Goal: Information Seeking & Learning: Learn about a topic

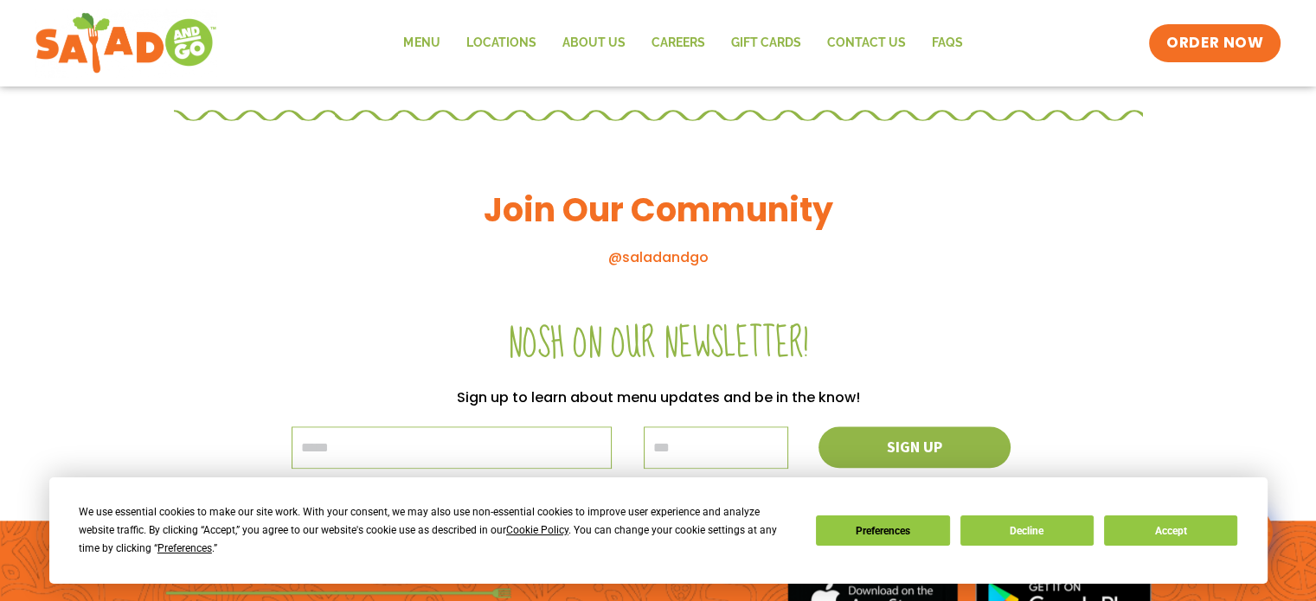
scroll to position [2042, 0]
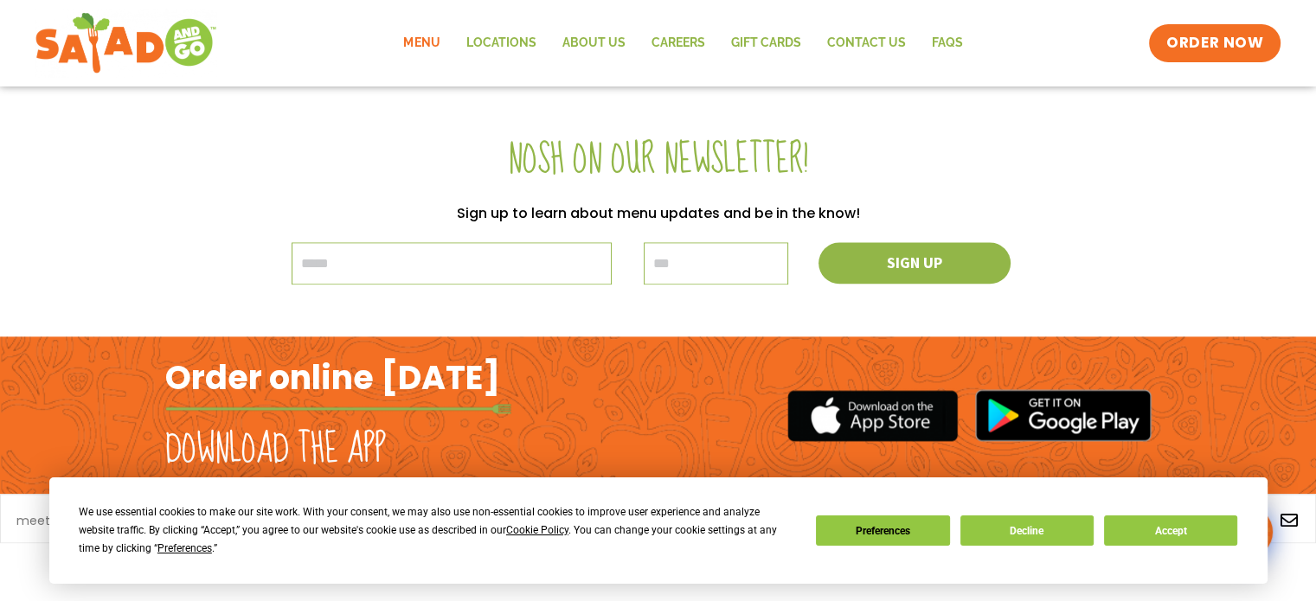
click at [418, 44] on link "Menu" at bounding box center [421, 43] width 62 height 40
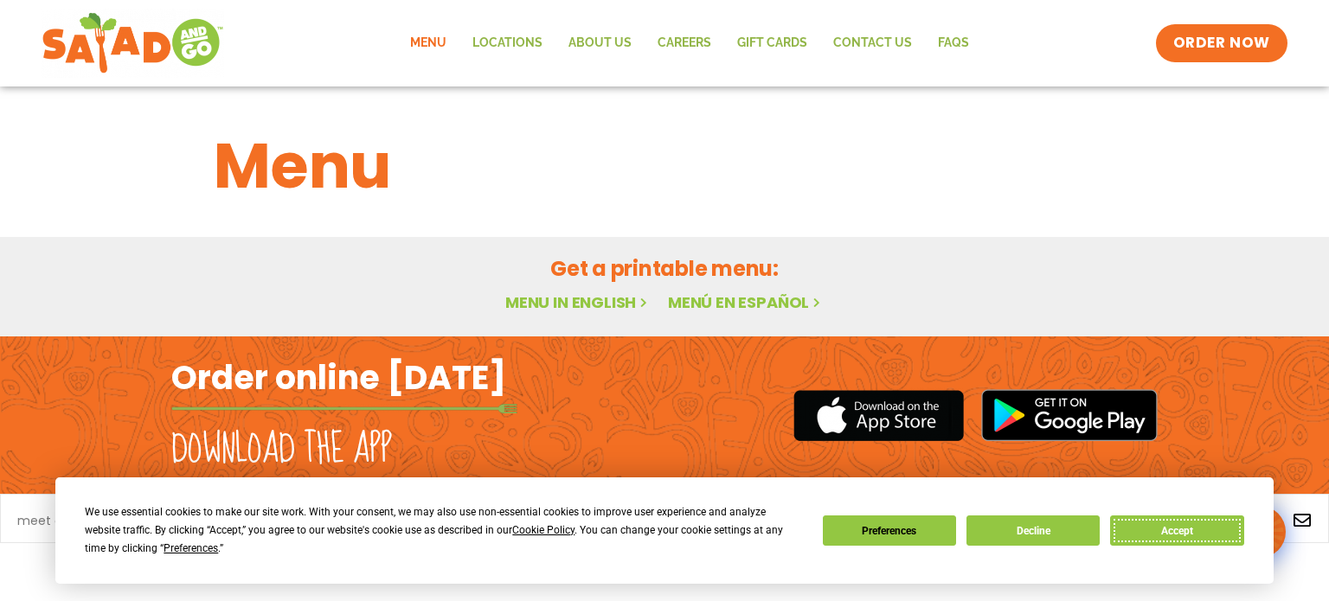
click at [1150, 536] on button "Accept" at bounding box center [1176, 531] width 133 height 30
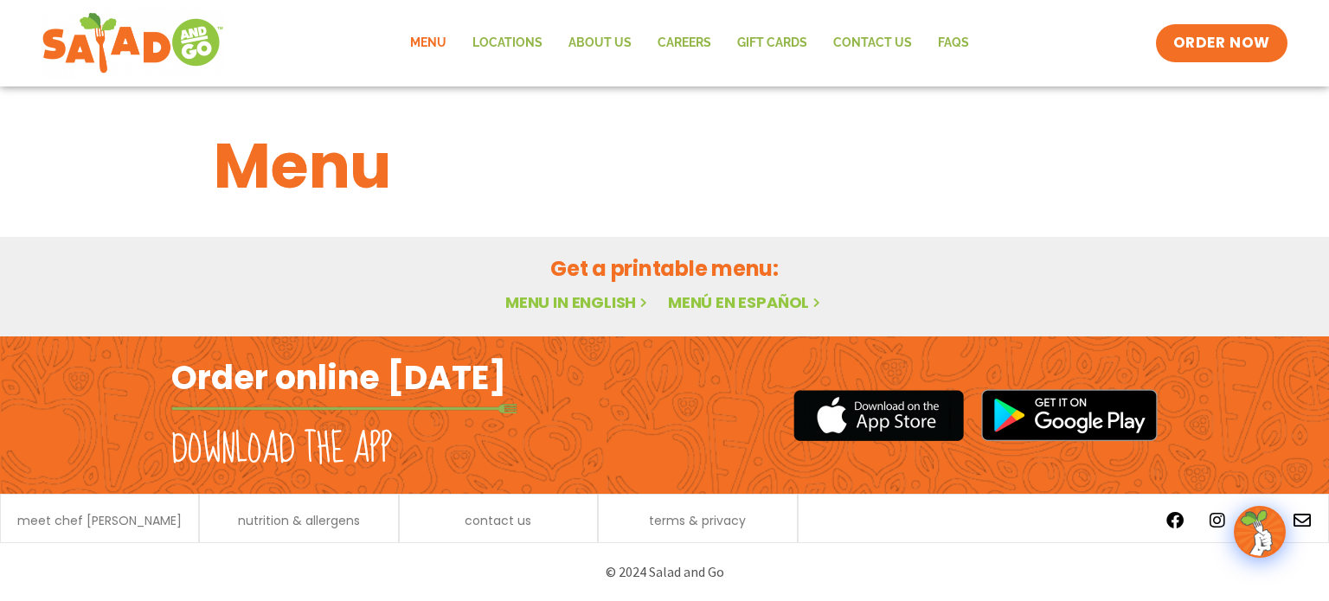
click at [578, 296] on link "Menu in English" at bounding box center [577, 303] width 145 height 22
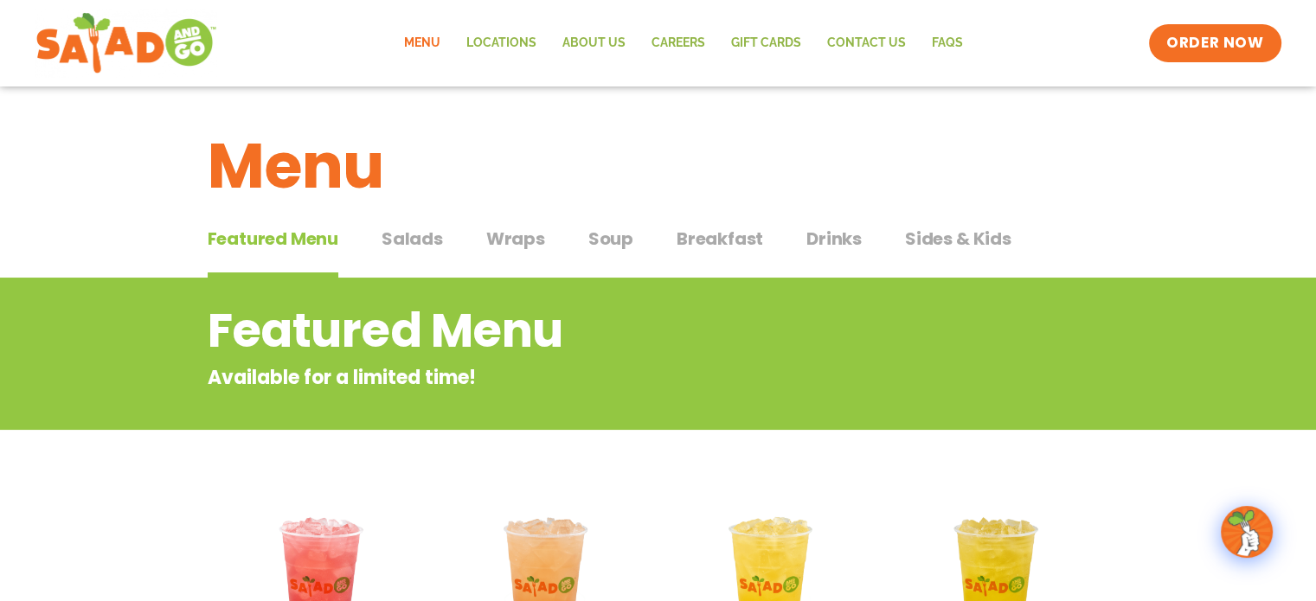
click at [415, 241] on span "Salads" at bounding box center [411, 239] width 61 height 26
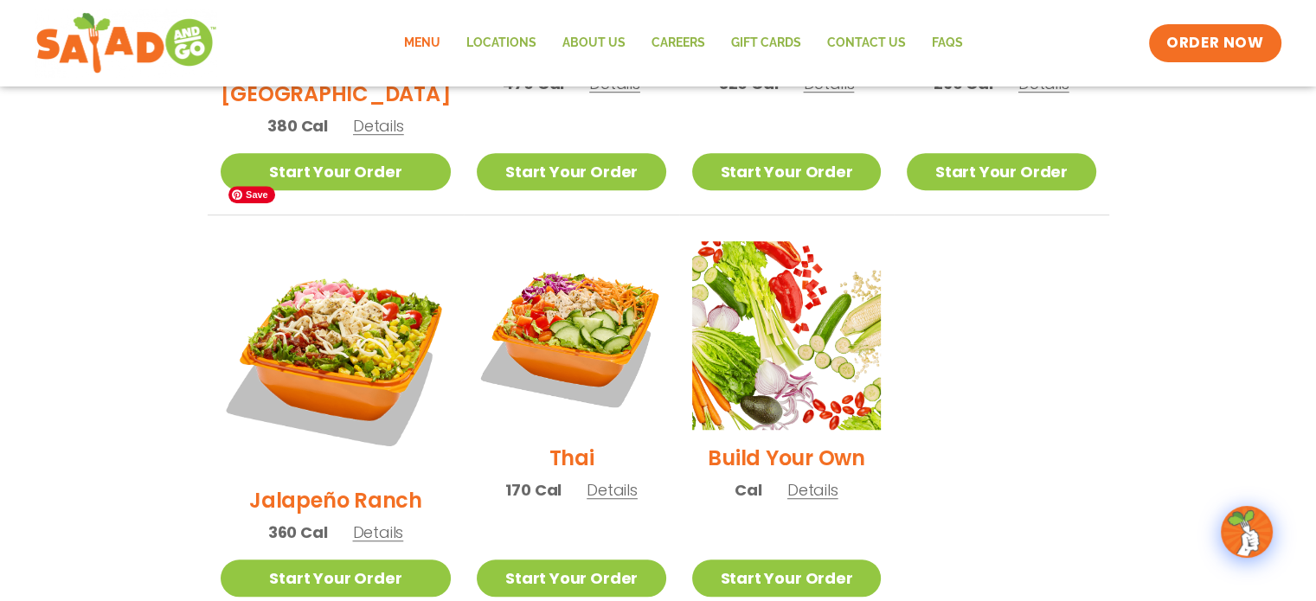
scroll to position [1211, 0]
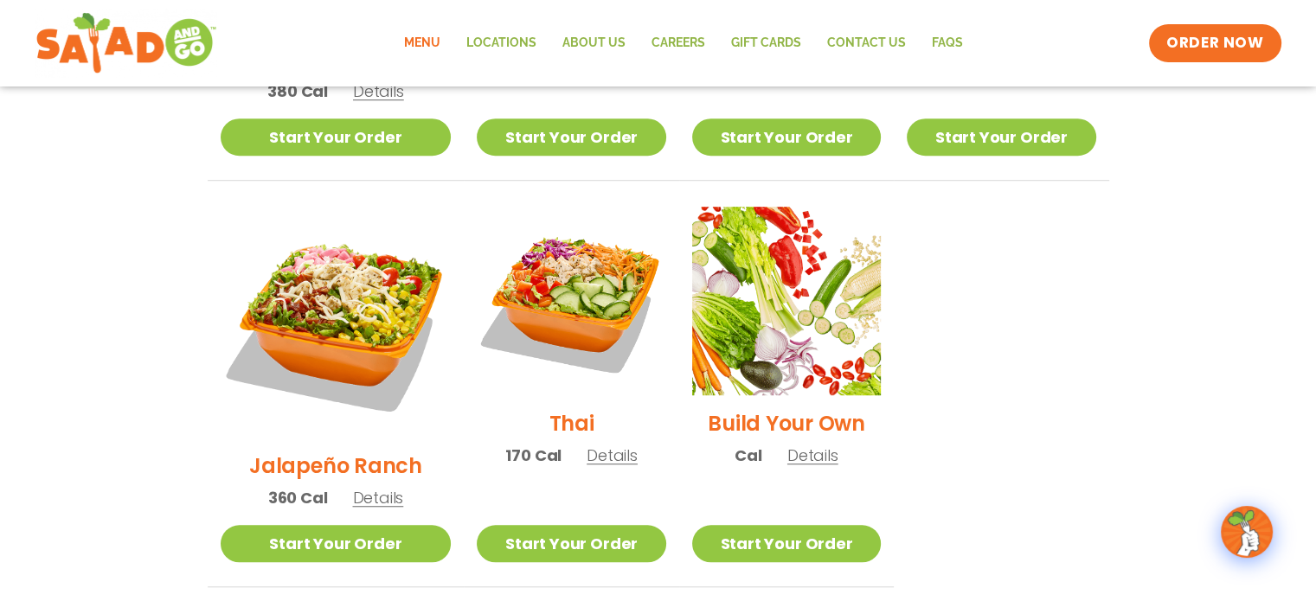
click at [324, 451] on h2 "Jalapeño Ranch" at bounding box center [335, 466] width 173 height 30
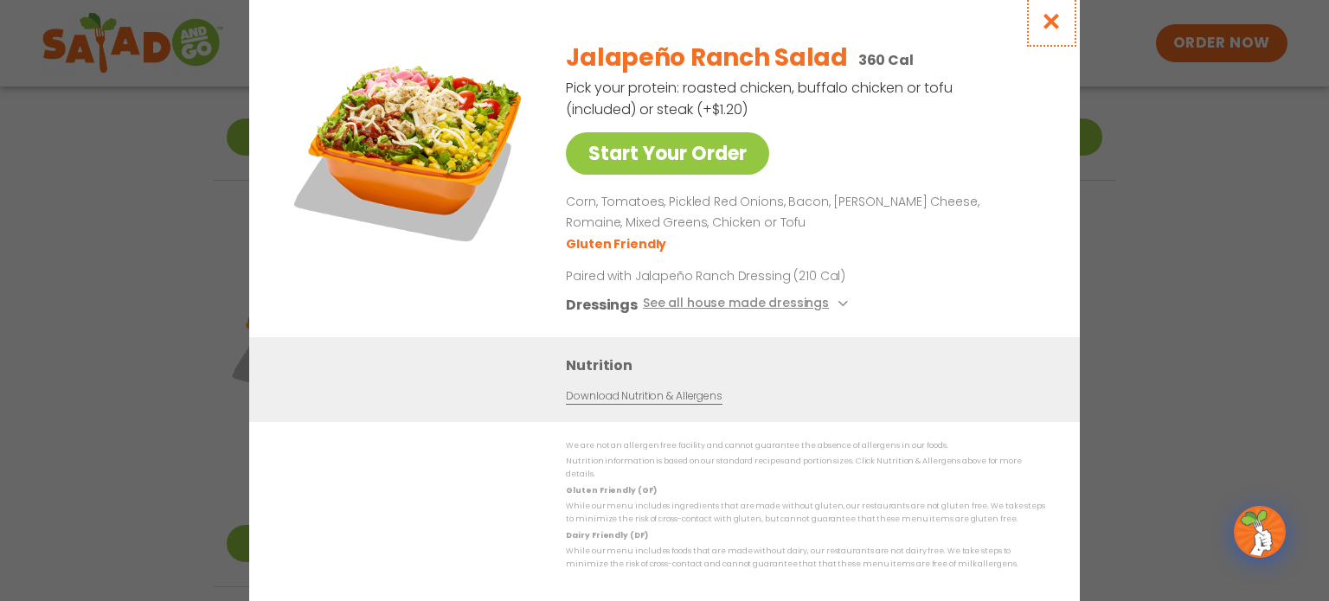
click at [1042, 24] on icon "Close modal" at bounding box center [1052, 21] width 22 height 18
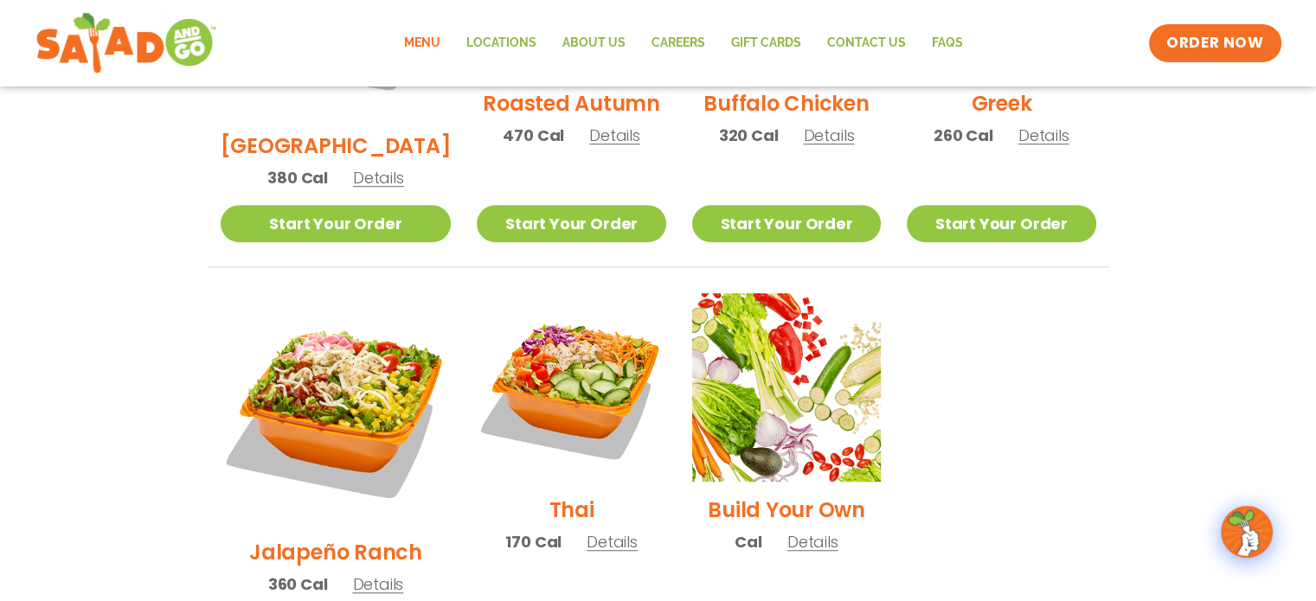
scroll to position [1100, 0]
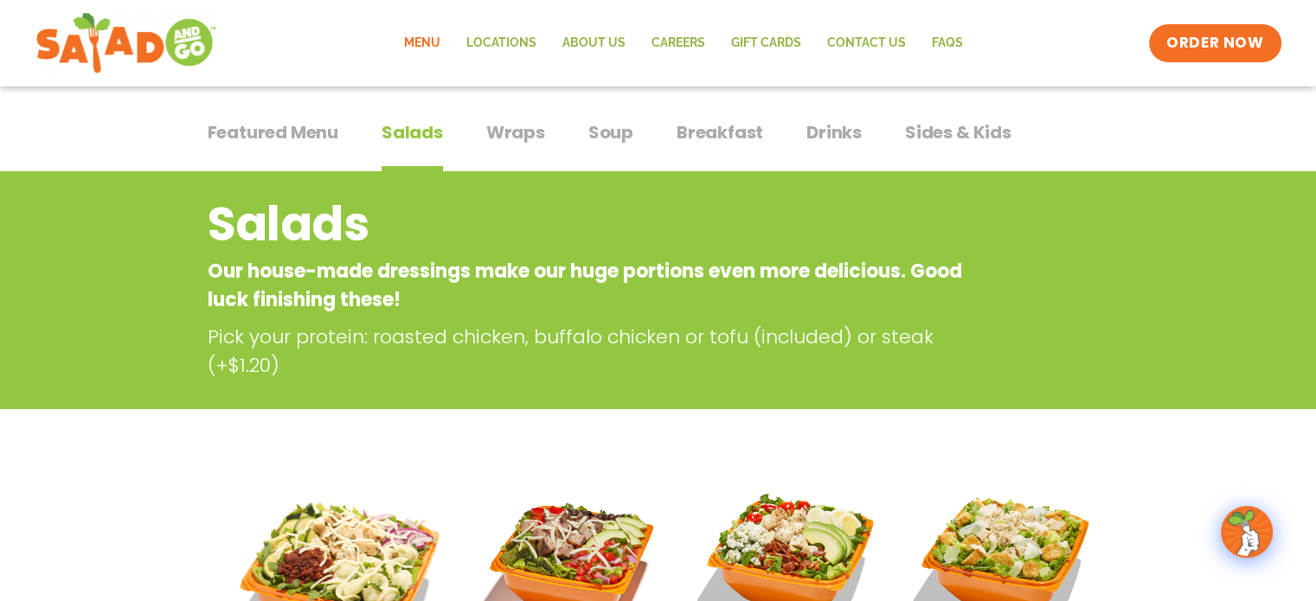
scroll to position [0, 0]
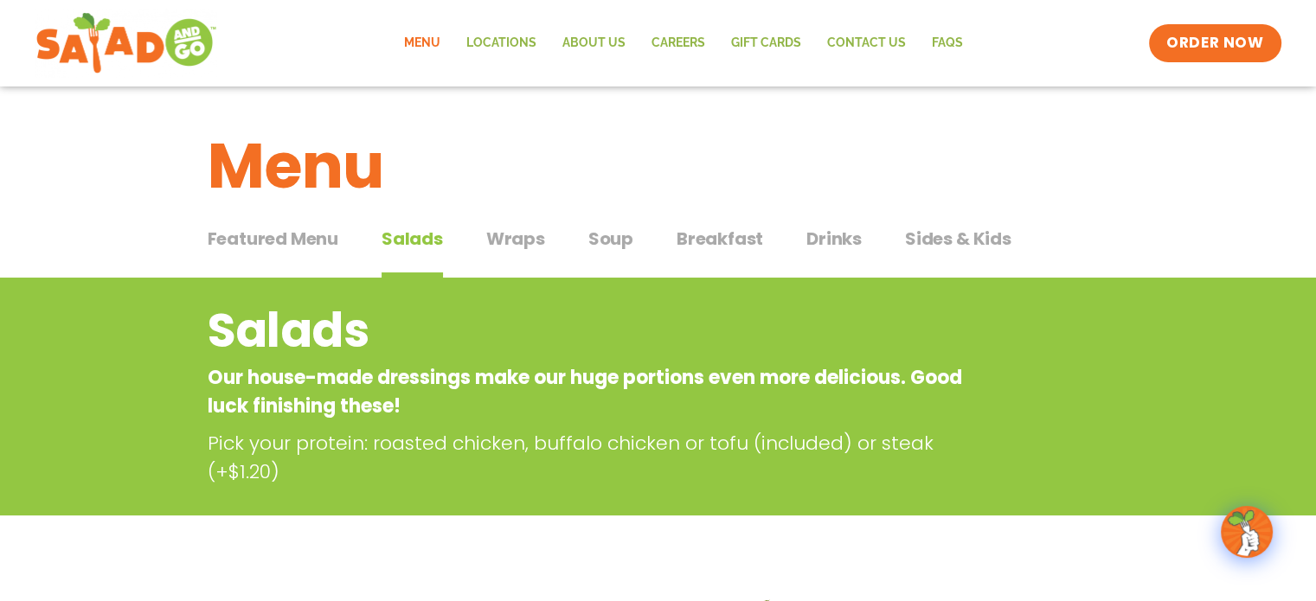
click at [519, 240] on span "Wraps" at bounding box center [515, 239] width 59 height 26
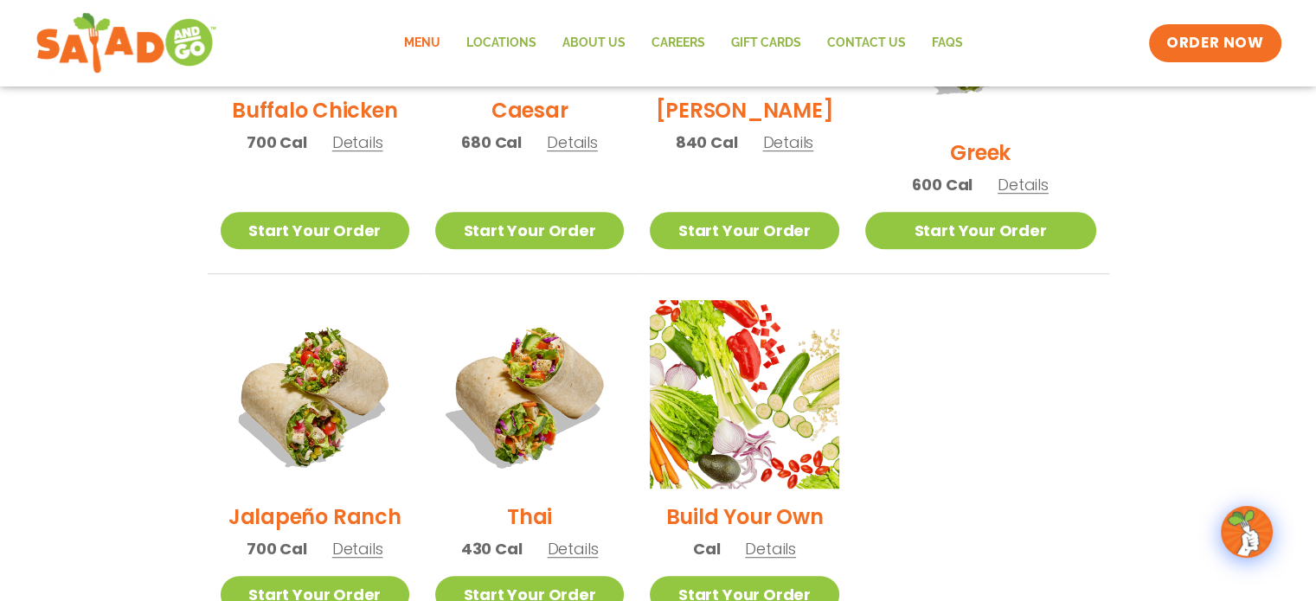
scroll to position [1107, 0]
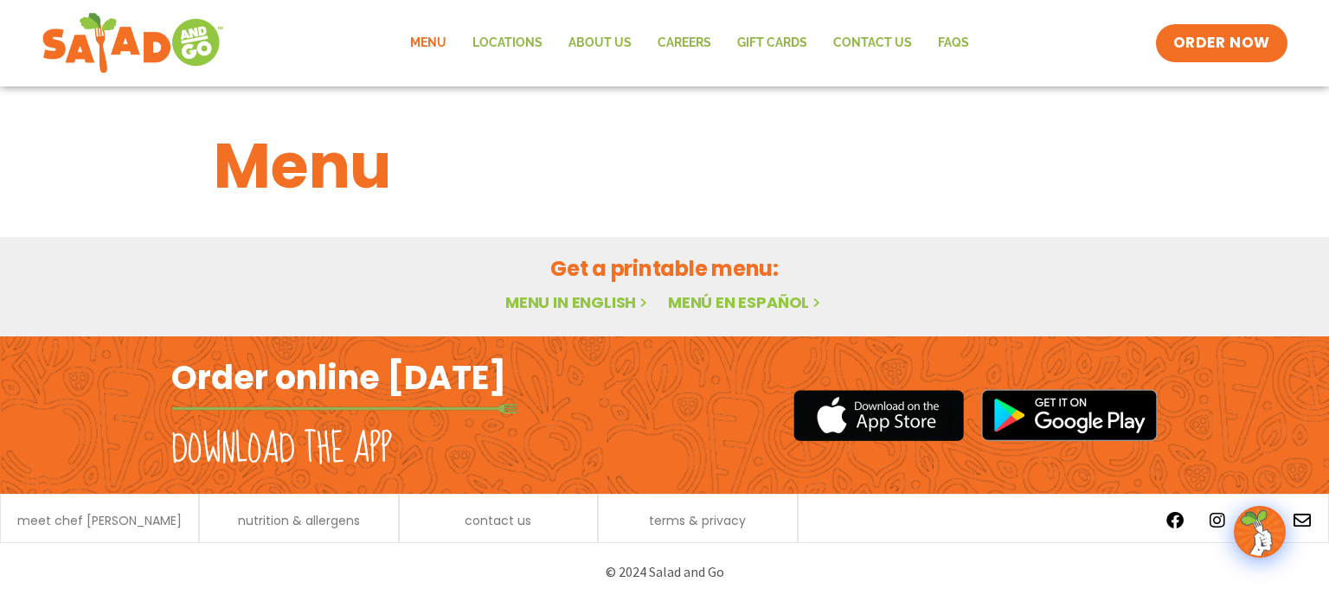
click at [580, 303] on link "Menu in English" at bounding box center [577, 303] width 145 height 22
